Goal: Task Accomplishment & Management: Use online tool/utility

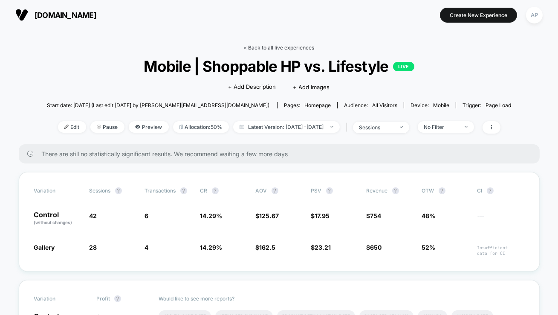
click at [258, 47] on link "< Back to all live experiences" at bounding box center [279, 47] width 71 height 6
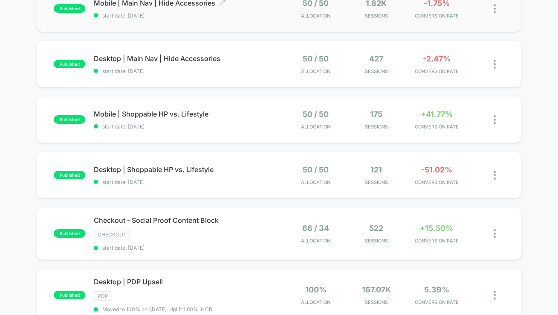
scroll to position [110, 0]
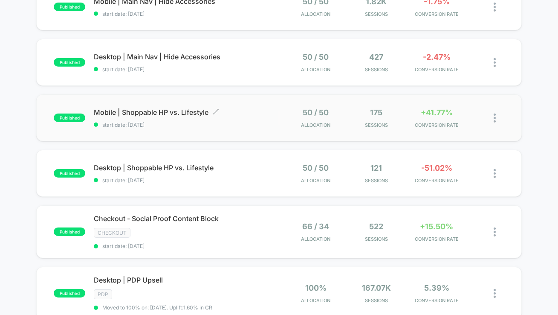
click at [275, 123] on span "start date: [DATE]" at bounding box center [186, 125] width 185 height 6
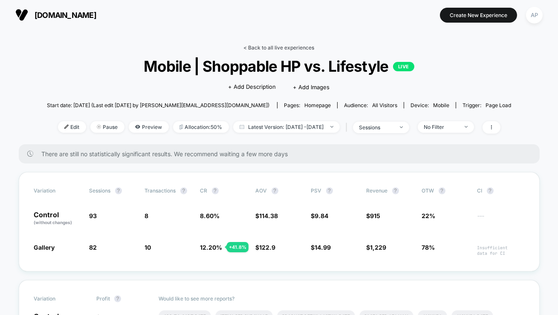
click at [295, 47] on link "< Back to all live experiences" at bounding box center [279, 47] width 71 height 6
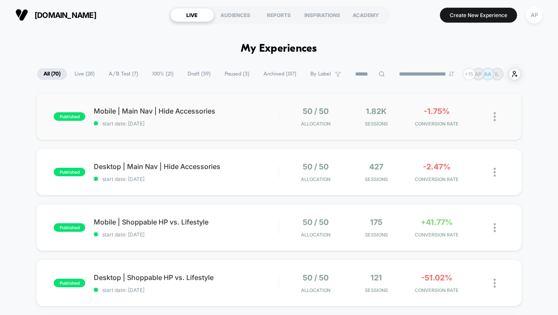
click at [250, 131] on div "published Mobile | Main Nav | Hide Accessories start date: [DATE] 50 / 50 Alloc…" at bounding box center [279, 116] width 486 height 47
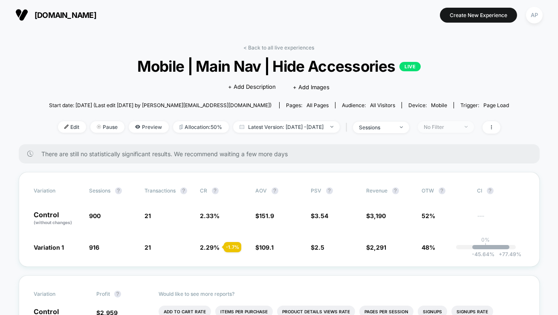
click at [452, 125] on div "No Filter" at bounding box center [441, 127] width 34 height 6
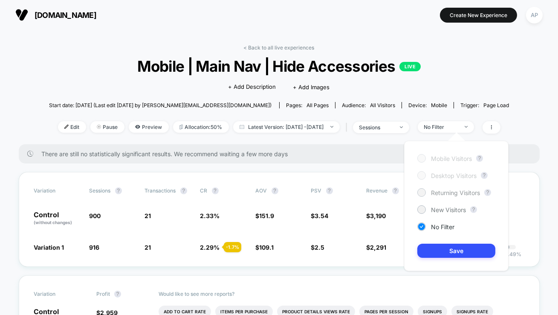
click at [449, 193] on span "Returning Visitors" at bounding box center [455, 192] width 49 height 7
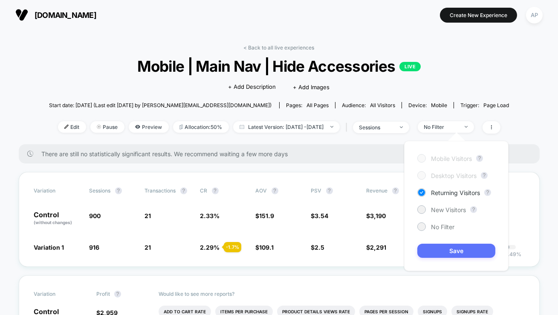
click at [461, 253] on button "Save" at bounding box center [457, 251] width 78 height 14
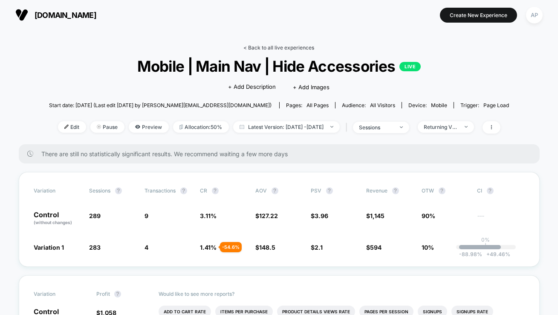
click at [285, 44] on link "< Back to all live experiences" at bounding box center [279, 47] width 71 height 6
